Goal: Find specific page/section: Find specific page/section

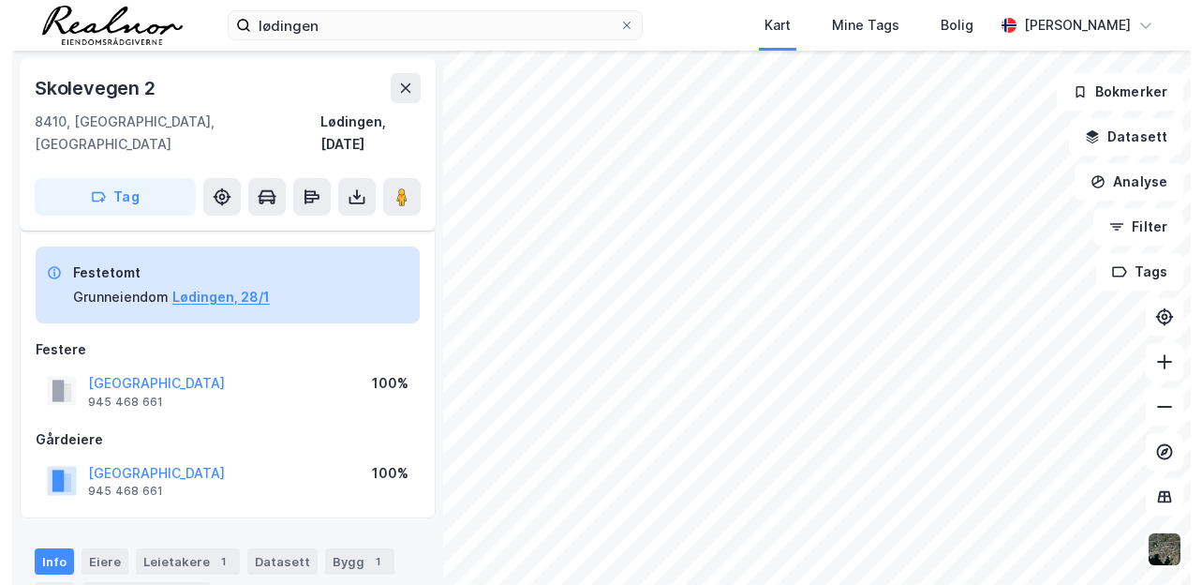
scroll to position [481, 0]
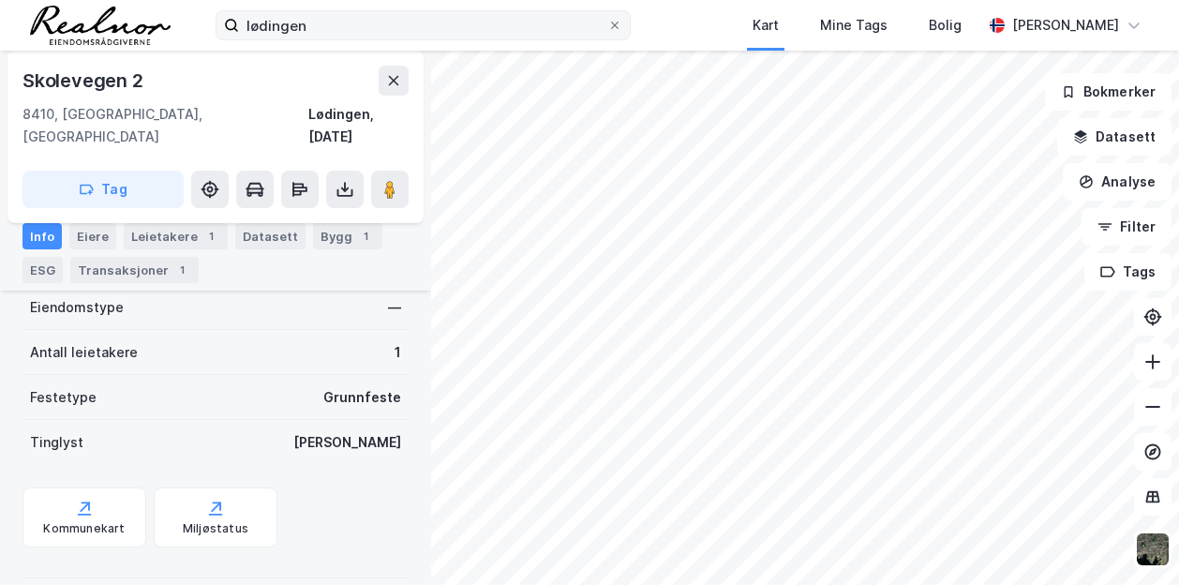
drag, startPoint x: 0, startPoint y: 0, endPoint x: 599, endPoint y: 26, distance: 599.3
click at [620, 27] on icon at bounding box center [614, 25] width 11 height 11
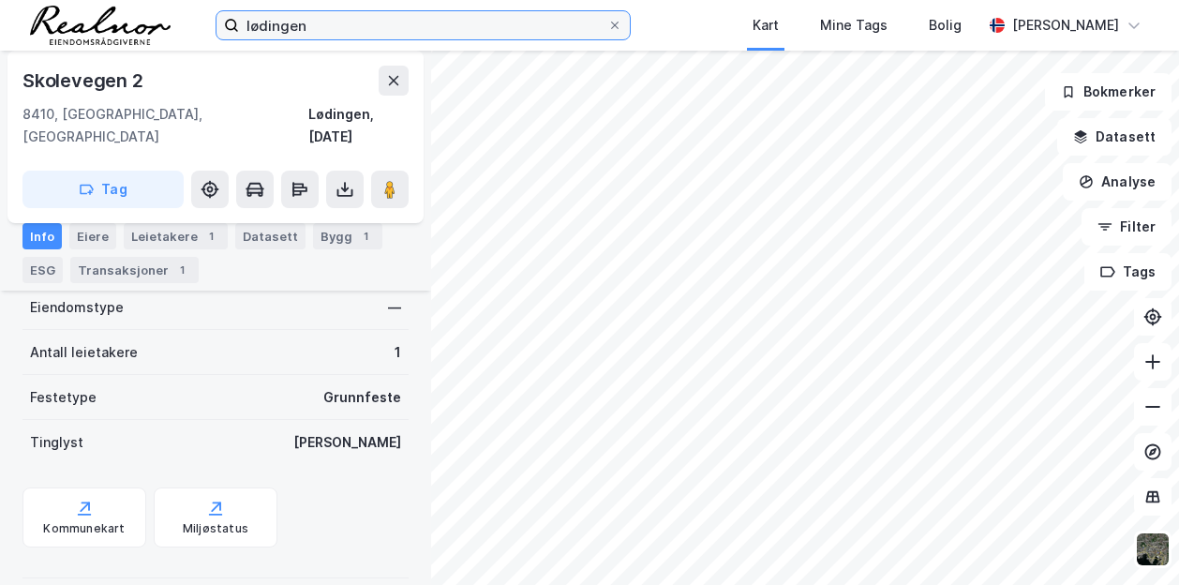
click at [607, 27] on input "lødingen" at bounding box center [423, 25] width 368 height 28
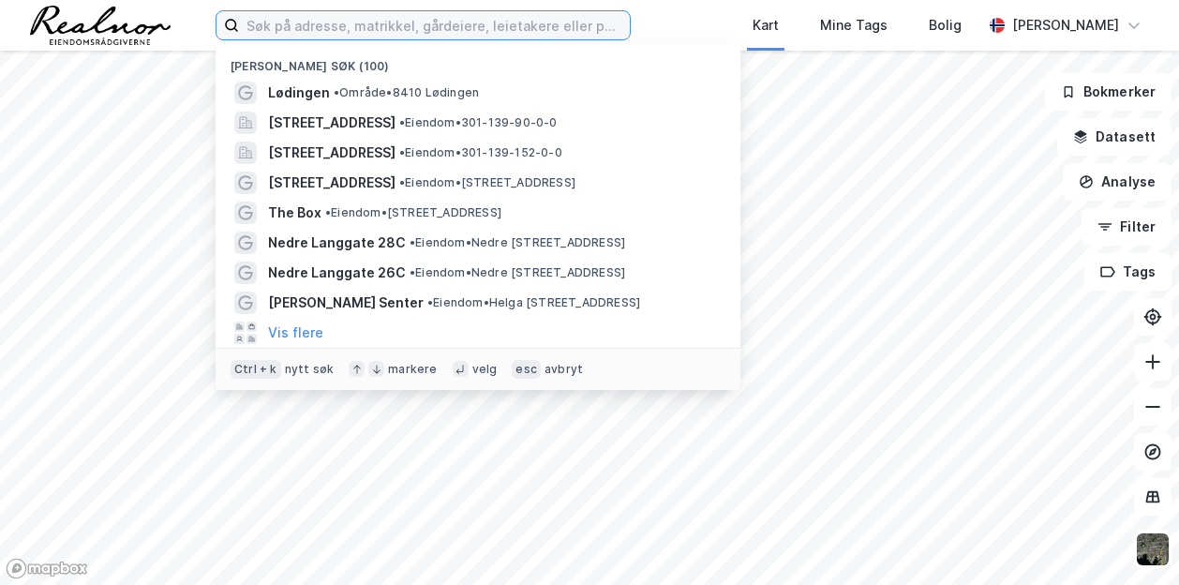
click at [411, 22] on input at bounding box center [434, 25] width 391 height 28
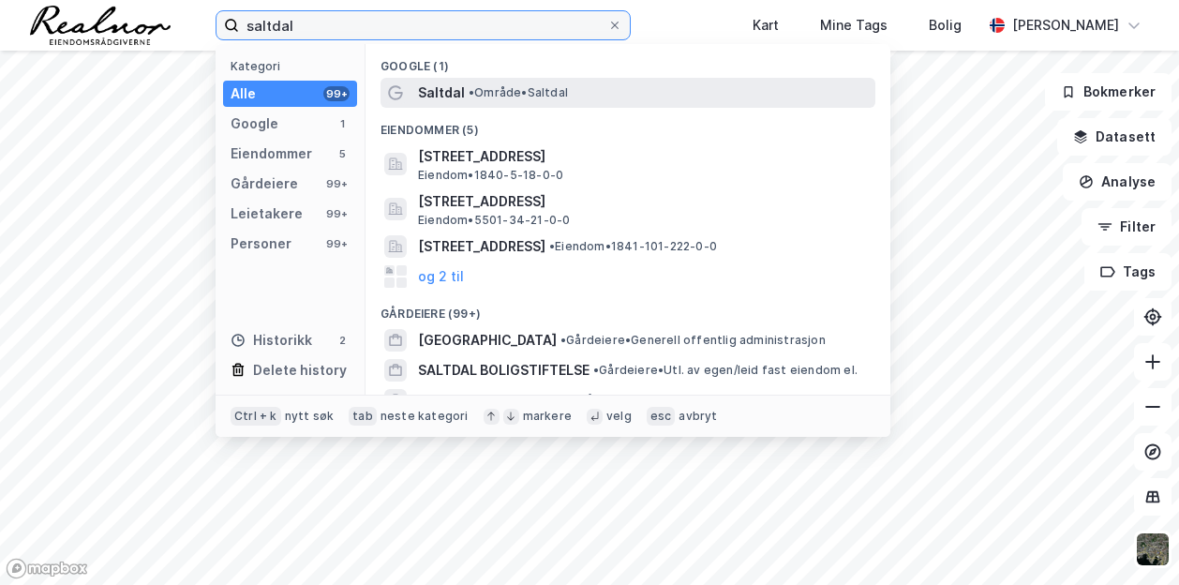
type input "saltdal"
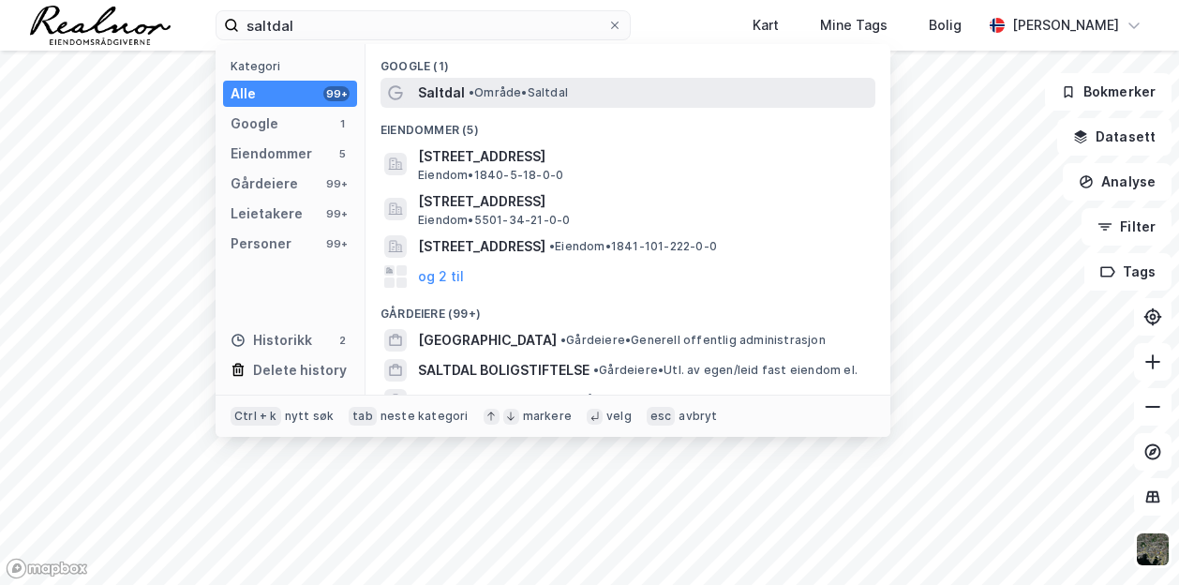
click at [506, 95] on span "• Område • [GEOGRAPHIC_DATA]" at bounding box center [517, 92] width 99 height 15
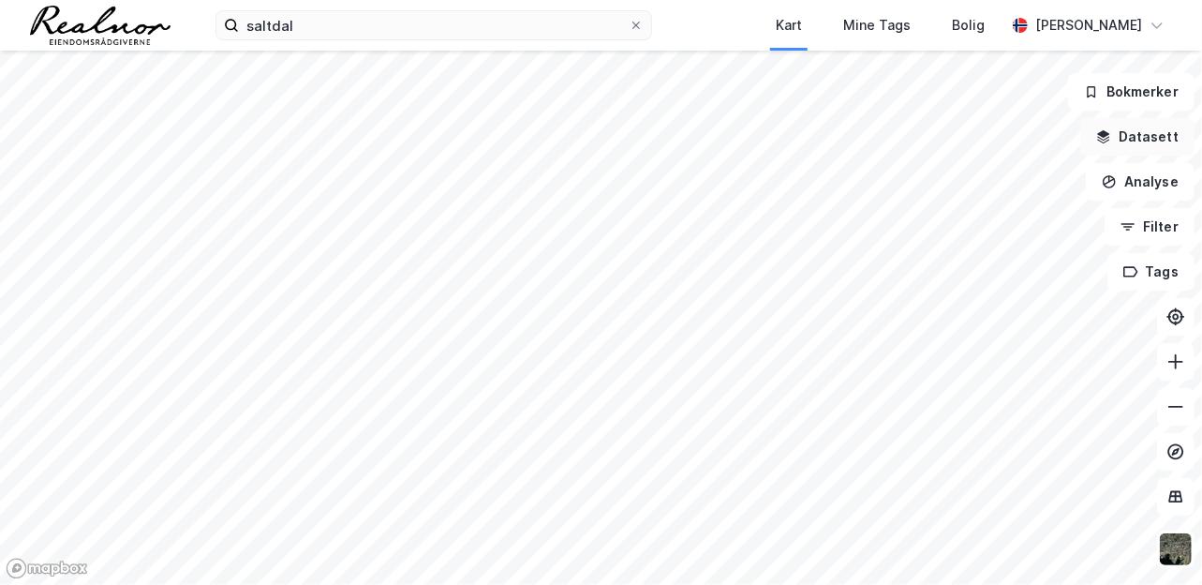
click at [1156, 142] on button "Datasett" at bounding box center [1137, 136] width 114 height 37
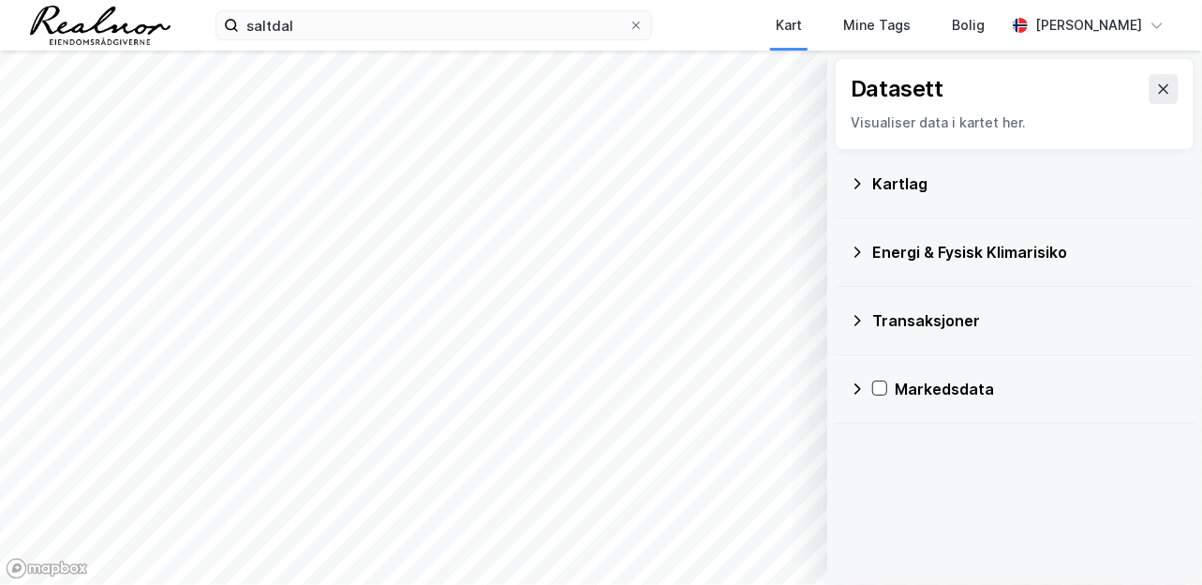
click at [988, 182] on div "Kartlag" at bounding box center [1025, 183] width 307 height 22
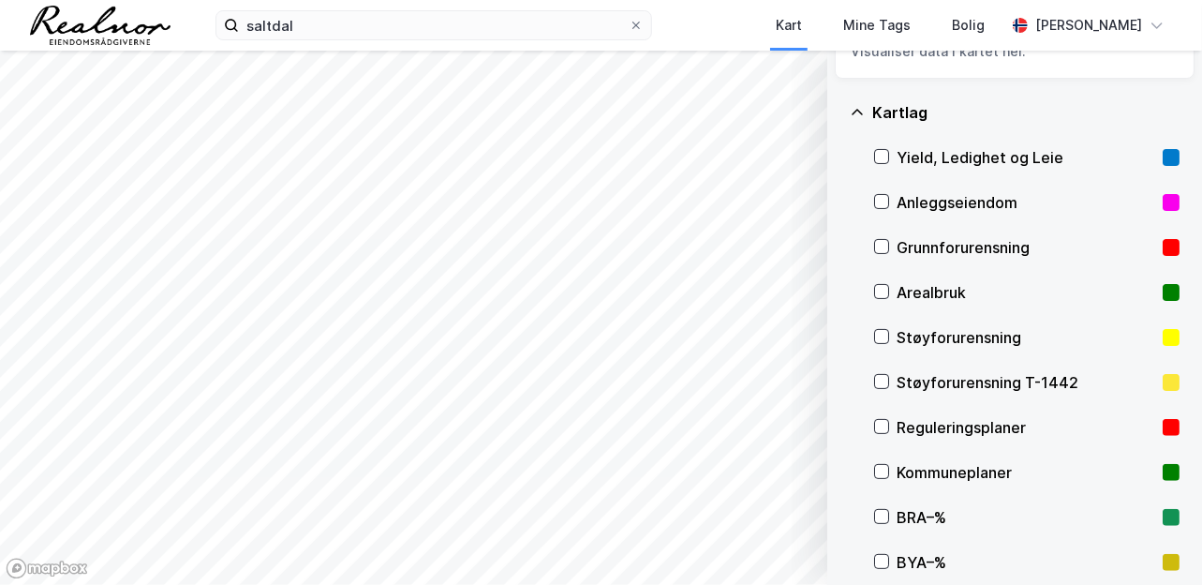
scroll to position [94, 0]
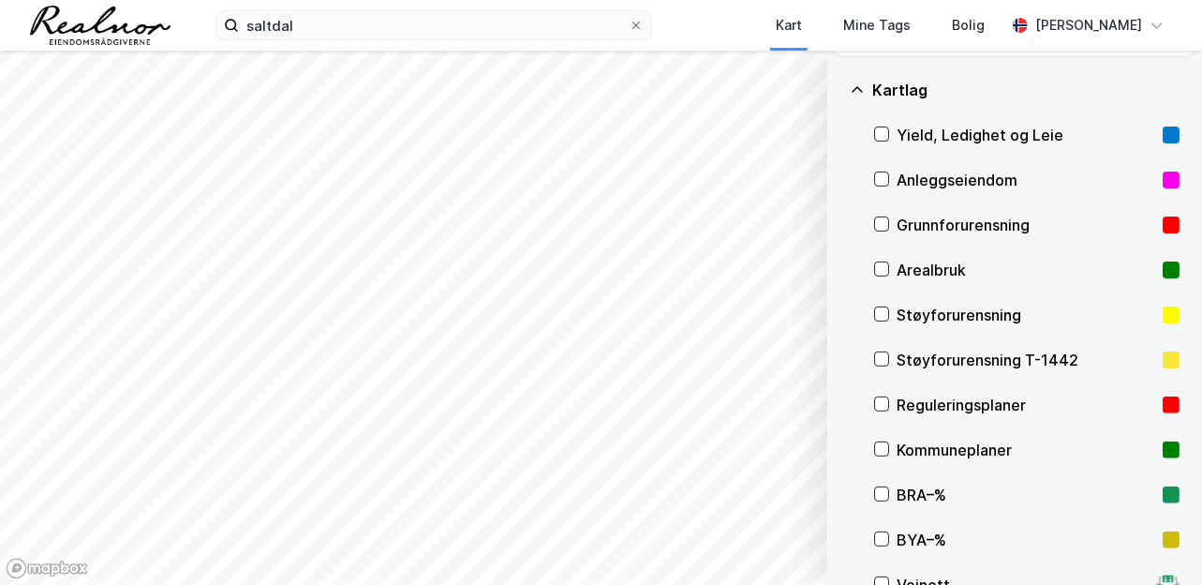
click at [935, 406] on div "Reguleringsplaner" at bounding box center [1026, 405] width 259 height 22
click at [864, 82] on icon at bounding box center [857, 89] width 15 height 15
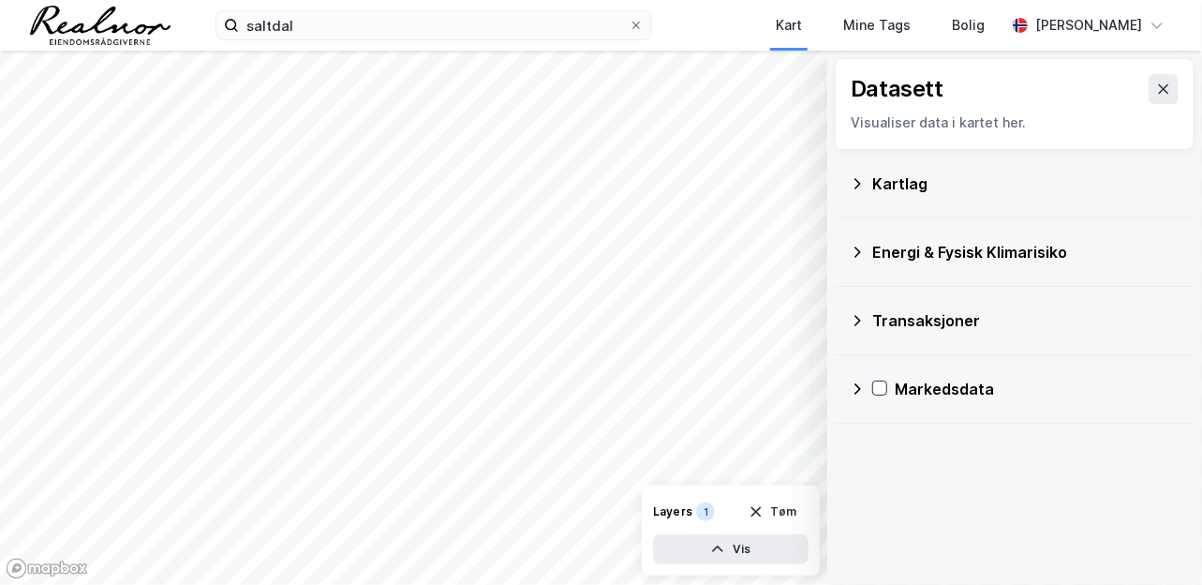
scroll to position [0, 0]
click at [1156, 93] on icon at bounding box center [1163, 89] width 15 height 15
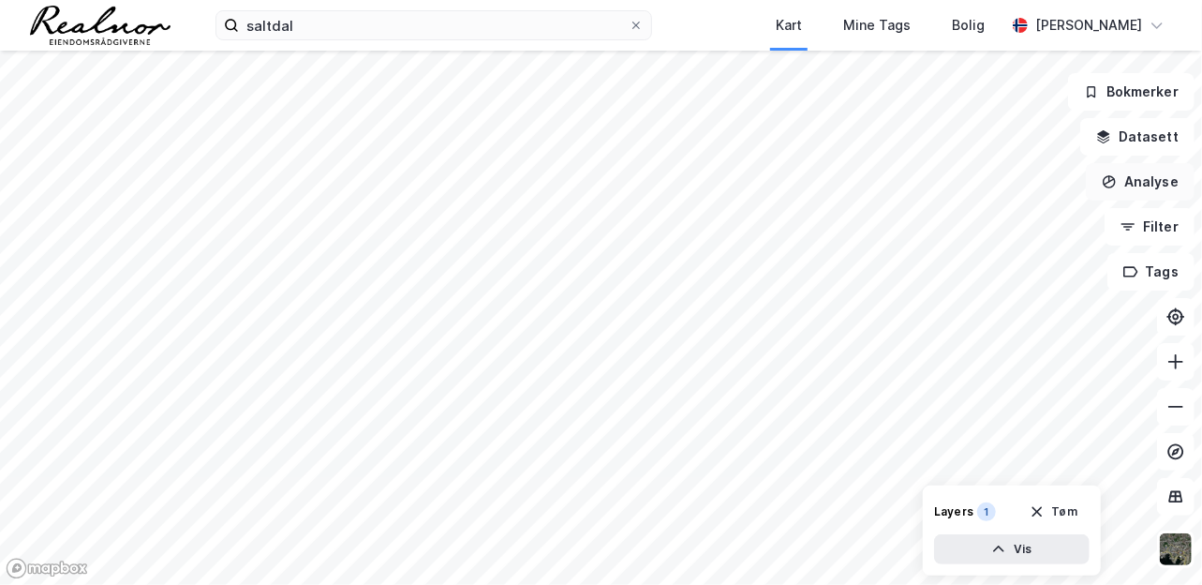
click at [1148, 180] on button "Analyse" at bounding box center [1140, 181] width 109 height 37
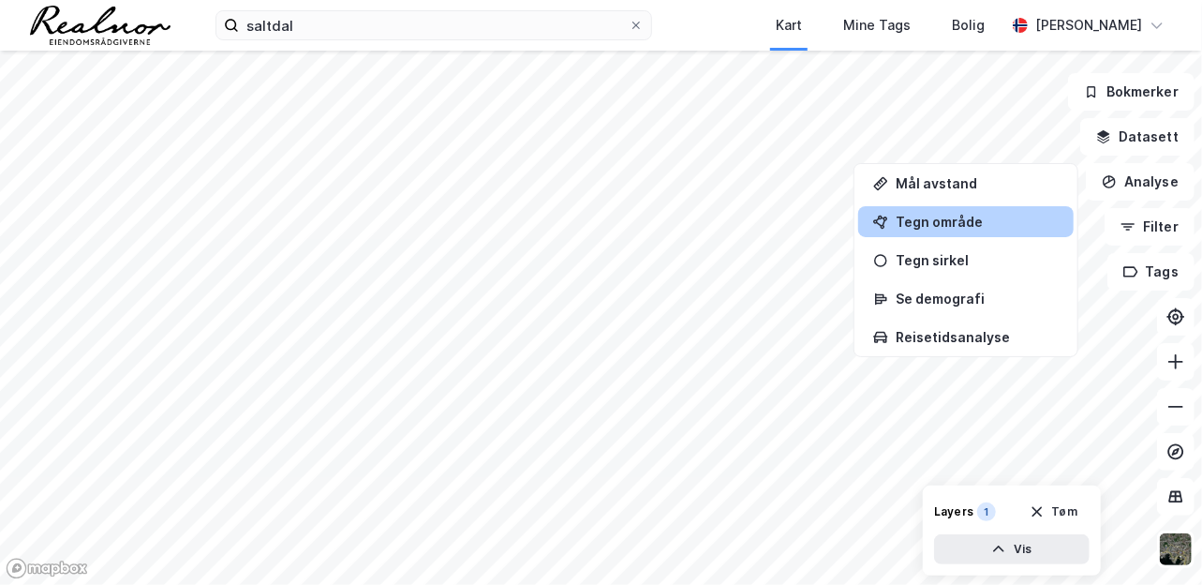
click at [959, 226] on div "Tegn område" at bounding box center [977, 222] width 163 height 16
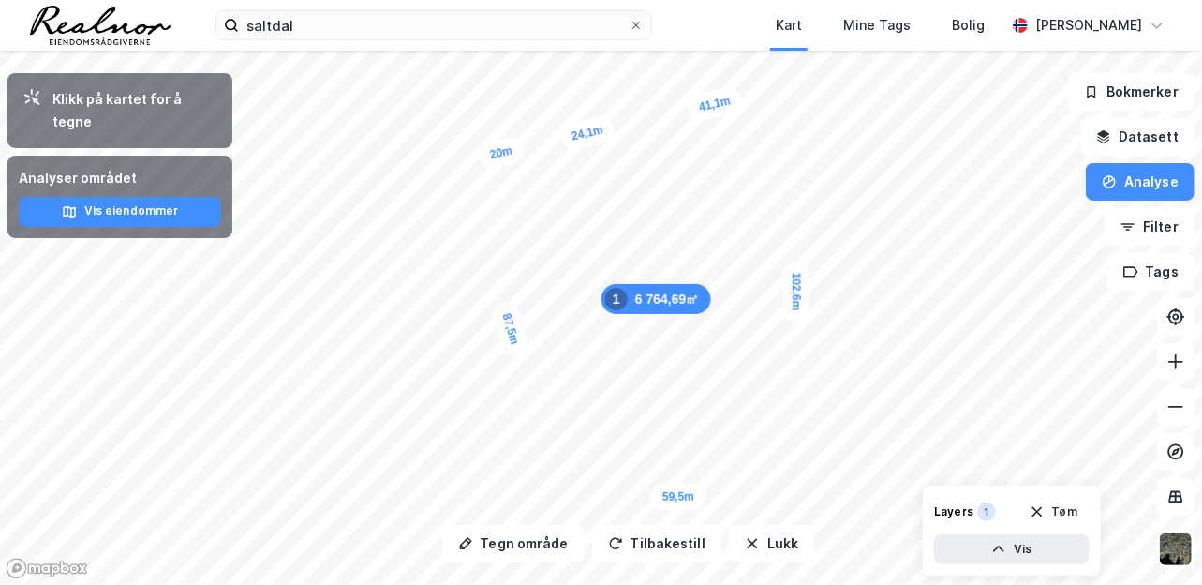
click at [782, 584] on html "saltdal Kart Mine Tags Bolig [PERSON_NAME] Tegn område Tilbakestill Lukk Klikk …" at bounding box center [601, 292] width 1202 height 585
